Goal: Find specific page/section: Find specific page/section

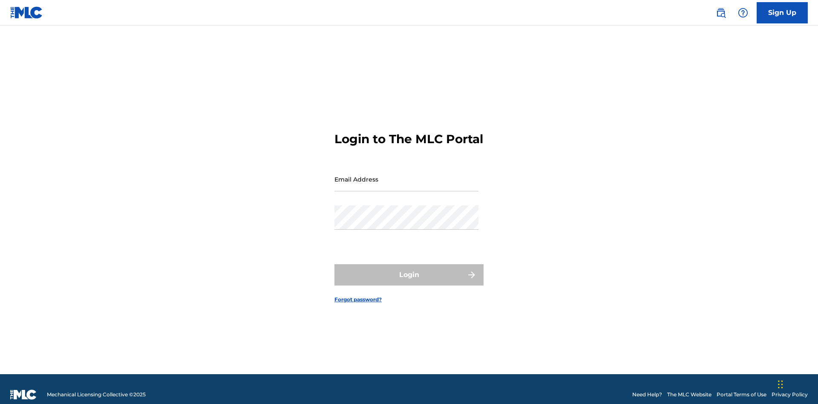
scroll to position [11, 0]
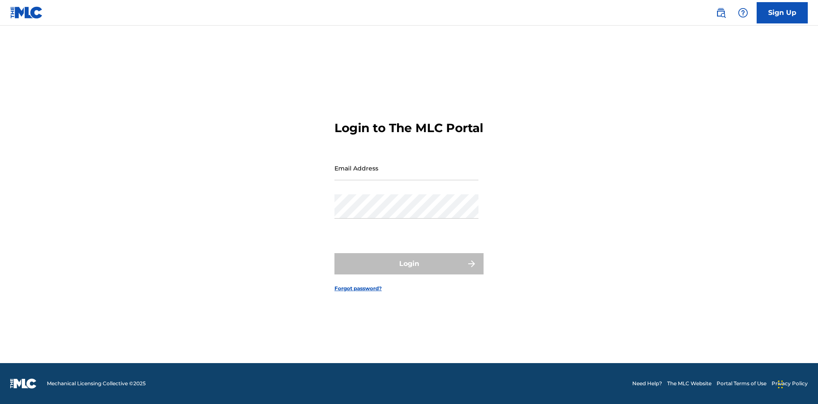
click at [407, 175] on input "Email Address" at bounding box center [407, 168] width 144 height 24
type input "[EMAIL_ADDRESS][DOMAIN_NAME]"
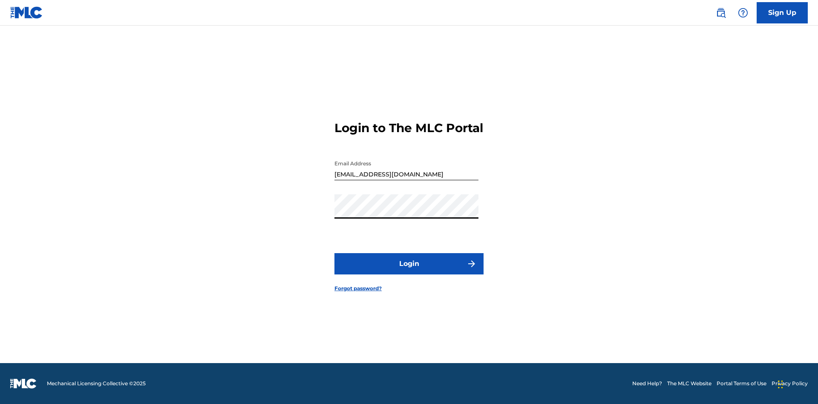
click at [409, 271] on button "Login" at bounding box center [409, 263] width 149 height 21
